Goal: Information Seeking & Learning: Find specific fact

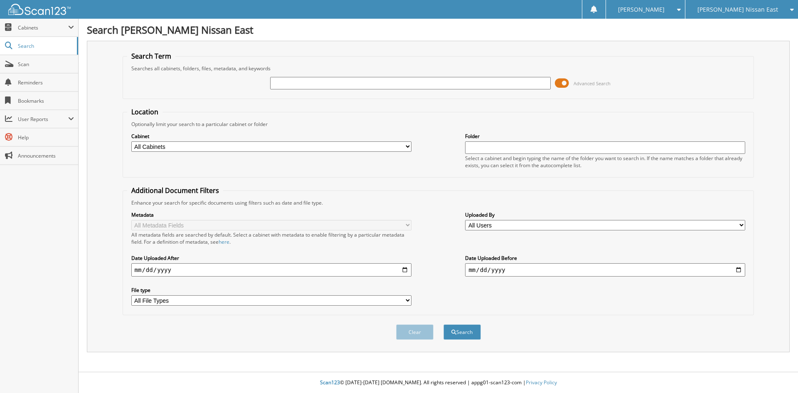
click at [392, 84] on input "text" at bounding box center [410, 83] width 280 height 12
type input "191126"
click at [443, 324] on button "Search" at bounding box center [461, 331] width 37 height 15
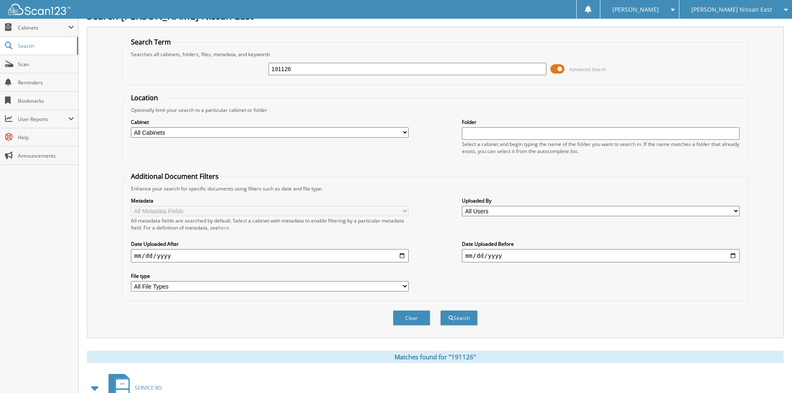
scroll to position [125, 0]
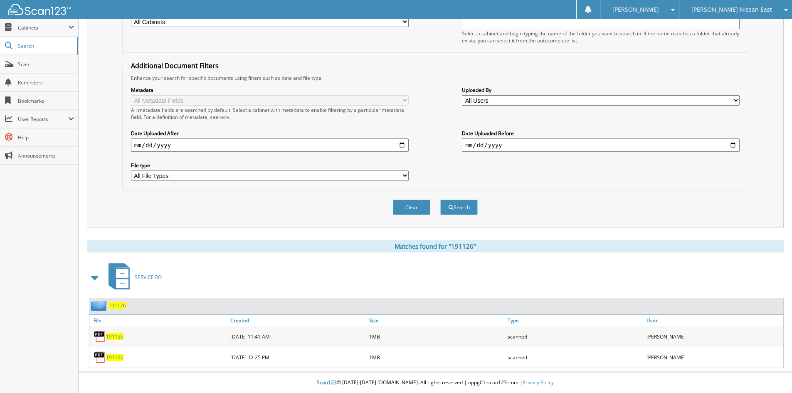
click at [111, 333] on span "191126" at bounding box center [114, 336] width 17 height 7
click at [117, 358] on span "191126" at bounding box center [114, 357] width 17 height 7
click at [115, 335] on span "191126" at bounding box center [114, 336] width 17 height 7
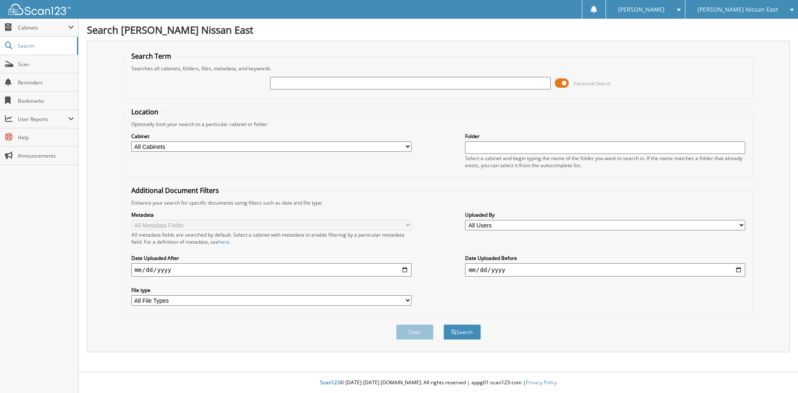
click at [306, 84] on input "text" at bounding box center [410, 83] width 280 height 12
type input "190385"
click at [443, 324] on button "Search" at bounding box center [461, 331] width 37 height 15
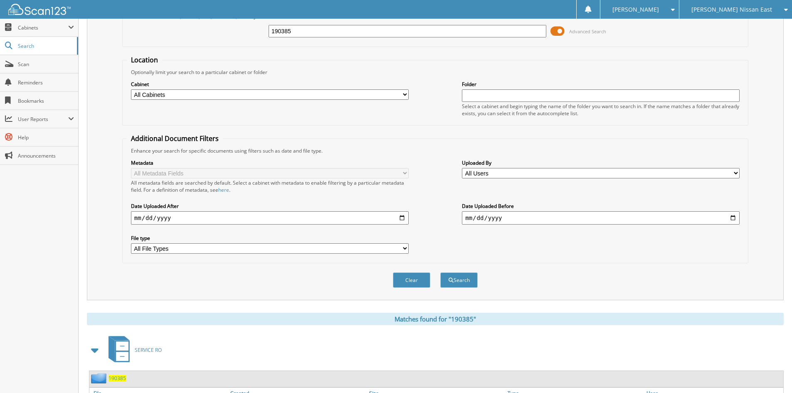
scroll to position [104, 0]
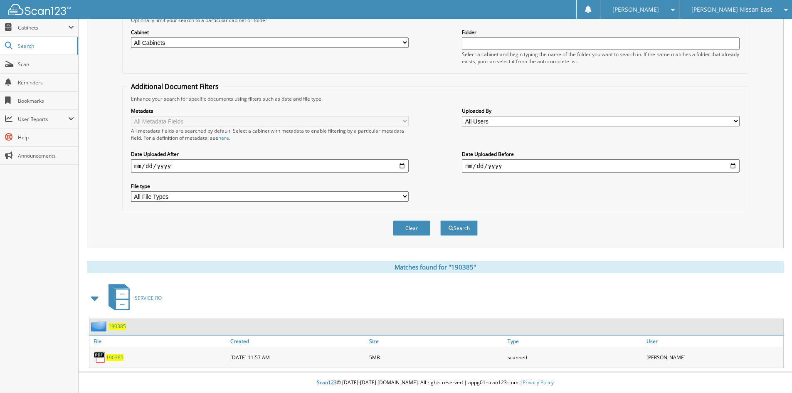
click at [111, 355] on span "190385" at bounding box center [114, 357] width 17 height 7
